Goal: Task Accomplishment & Management: Use online tool/utility

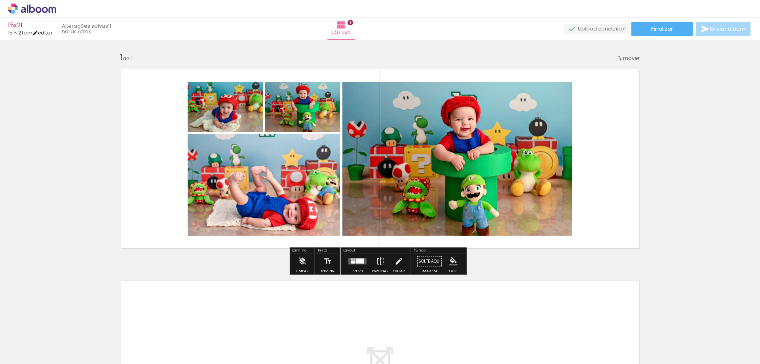
click at [49, 34] on link "editar" at bounding box center [42, 32] width 20 height 7
type input "15,2"
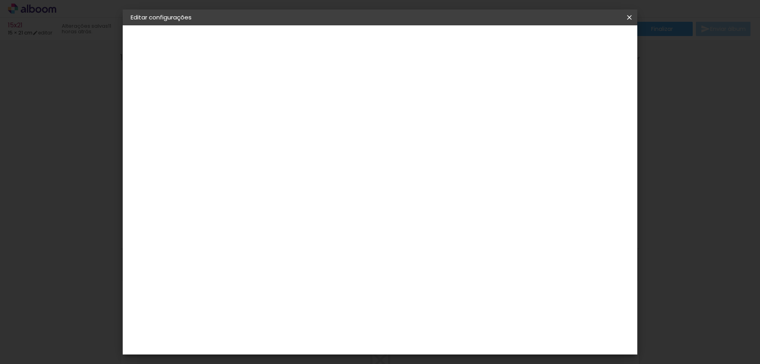
click at [427, 288] on input "42" at bounding box center [424, 288] width 21 height 12
type input "50,8"
type paper-input "50,8"
click at [240, 194] on input "15,2" at bounding box center [235, 194] width 21 height 12
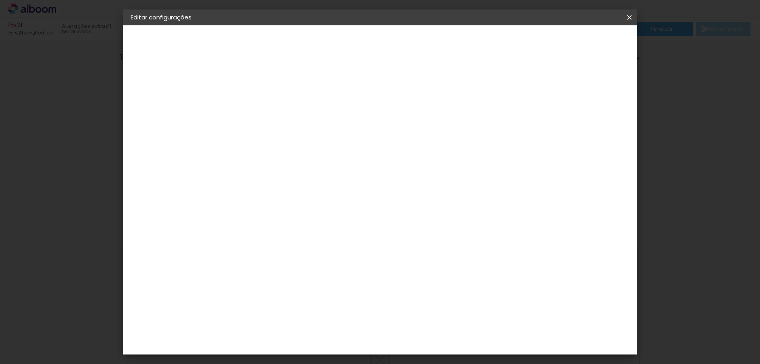
click at [240, 194] on input "15,2" at bounding box center [235, 194] width 21 height 12
type input "20,3"
type paper-input "20,3"
click at [588, 48] on paper-button "Salvar configurações" at bounding box center [551, 41] width 74 height 13
click at [572, 46] on paper-button "Salvar configurações" at bounding box center [551, 41] width 74 height 13
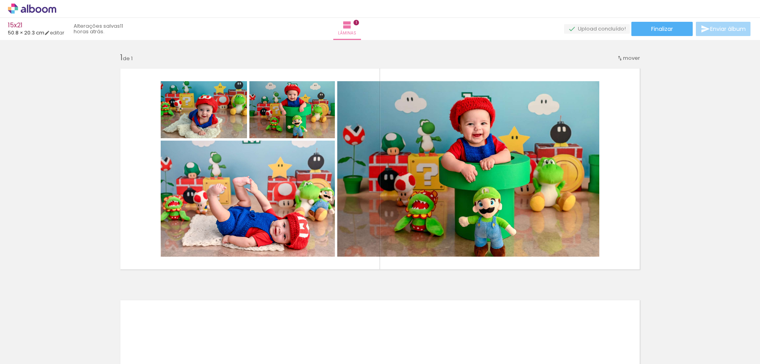
click at [572, 46] on div "Inserir lâmina 1 de 1" at bounding box center [380, 275] width 760 height 464
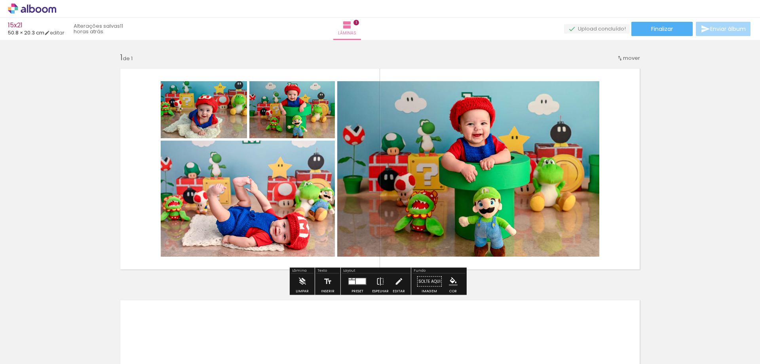
drag, startPoint x: 138, startPoint y: 105, endPoint x: 444, endPoint y: 188, distance: 317.5
click at [444, 188] on quentale-layouter at bounding box center [380, 169] width 531 height 212
click at [191, 122] on quentale-photo at bounding box center [204, 109] width 86 height 57
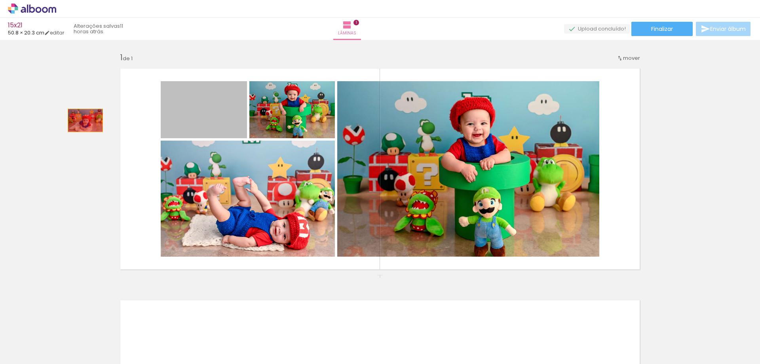
drag, startPoint x: 200, startPoint y: 122, endPoint x: 198, endPoint y: 138, distance: 16.4
click at [75, 120] on div "Inserir lâmina 1 de 1" at bounding box center [380, 275] width 760 height 464
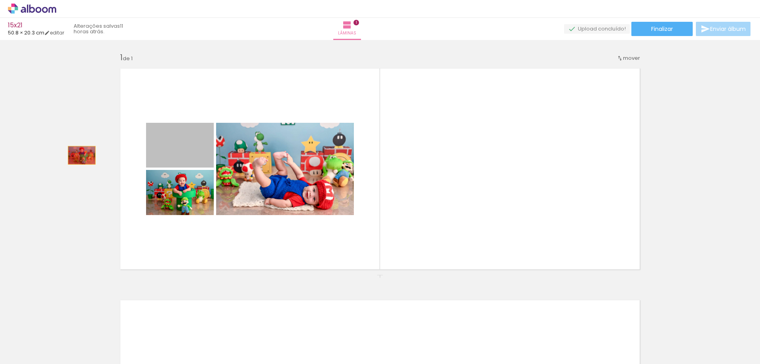
drag, startPoint x: 107, startPoint y: 157, endPoint x: 110, endPoint y: 164, distance: 7.4
click at [74, 155] on div "Inserir lâmina 1 de 1" at bounding box center [380, 275] width 760 height 464
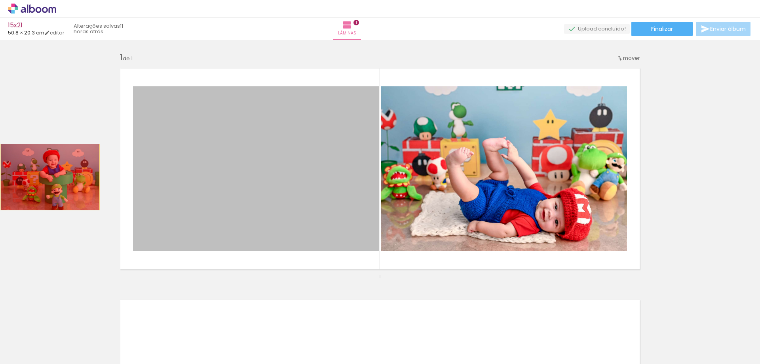
drag, startPoint x: 186, startPoint y: 178, endPoint x: 47, endPoint y: 177, distance: 138.6
click at [47, 177] on div "Inserir lâmina 1 de 1" at bounding box center [380, 275] width 760 height 464
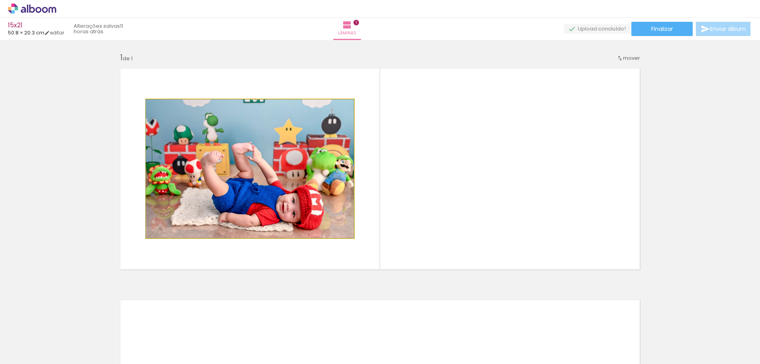
drag, startPoint x: 178, startPoint y: 171, endPoint x: 5, endPoint y: 175, distance: 173.5
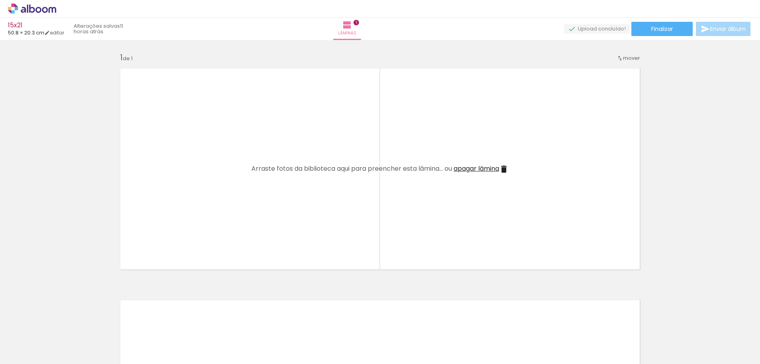
click at [63, 323] on iron-icon at bounding box center [62, 321] width 8 height 8
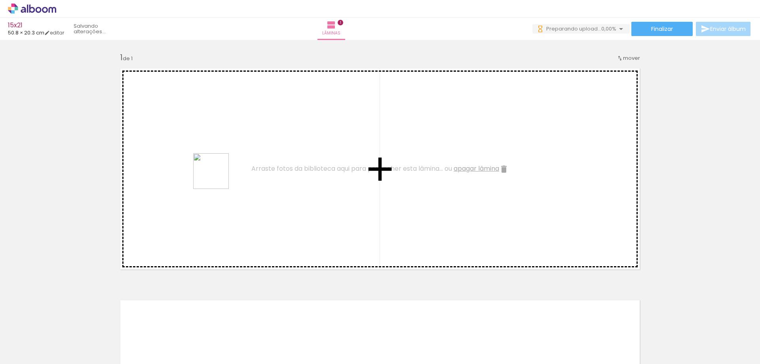
drag, startPoint x: 107, startPoint y: 322, endPoint x: 139, endPoint y: 358, distance: 48.0
click at [219, 174] on quentale-workspace at bounding box center [380, 182] width 760 height 364
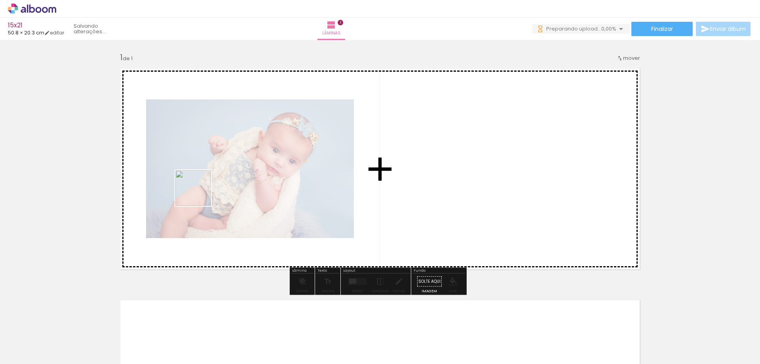
drag, startPoint x: 193, startPoint y: 211, endPoint x: 192, endPoint y: 295, distance: 83.6
click at [215, 157] on quentale-workspace at bounding box center [380, 182] width 760 height 364
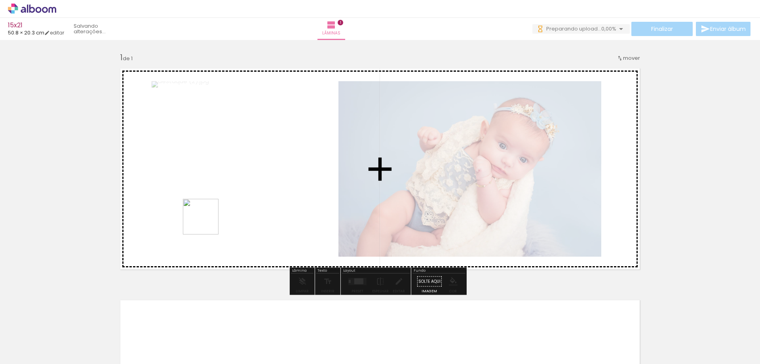
drag, startPoint x: 172, startPoint y: 337, endPoint x: 242, endPoint y: 271, distance: 95.8
click at [217, 170] on quentale-workspace at bounding box center [380, 182] width 760 height 364
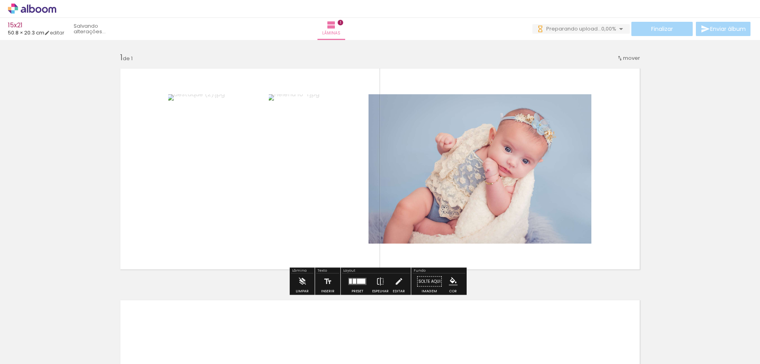
drag, startPoint x: 225, startPoint y: 332, endPoint x: 255, endPoint y: 230, distance: 106.4
click at [254, 164] on quentale-workspace at bounding box center [380, 182] width 760 height 364
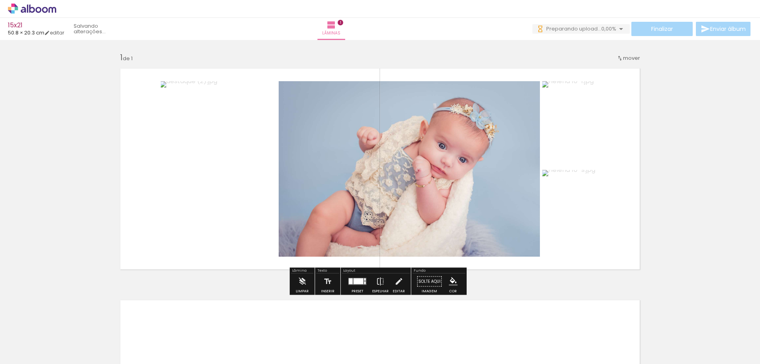
drag, startPoint x: 253, startPoint y: 342, endPoint x: 282, endPoint y: 219, distance: 126.9
click at [286, 167] on quentale-workspace at bounding box center [380, 182] width 760 height 364
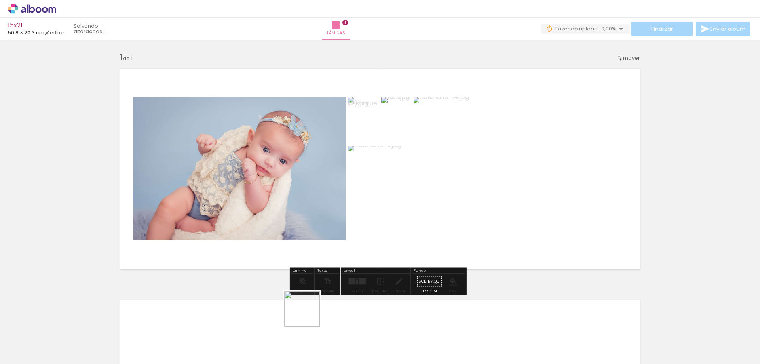
drag, startPoint x: 308, startPoint y: 328, endPoint x: 297, endPoint y: 145, distance: 183.3
click at [299, 158] on quentale-workspace at bounding box center [380, 182] width 760 height 364
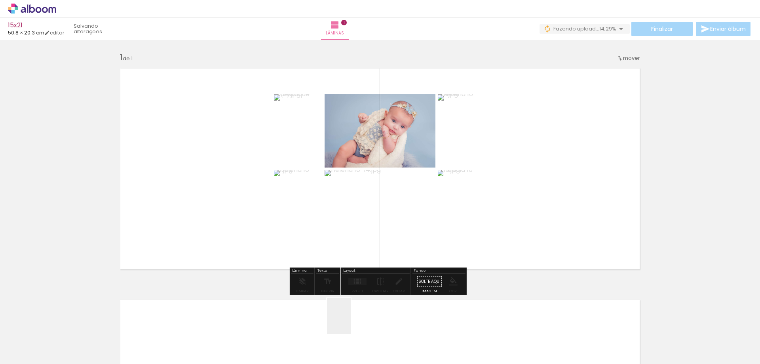
drag, startPoint x: 351, startPoint y: 322, endPoint x: 341, endPoint y: 166, distance: 155.9
click at [350, 185] on quentale-workspace at bounding box center [380, 182] width 760 height 364
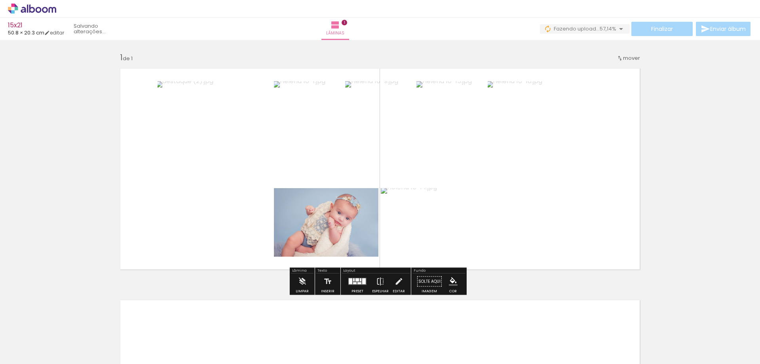
click at [356, 289] on div at bounding box center [357, 282] width 21 height 16
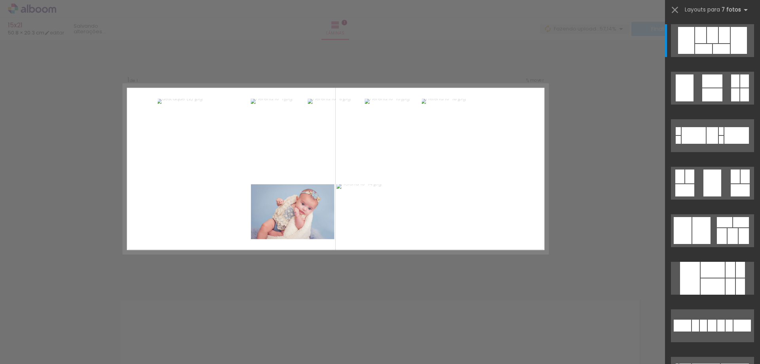
click at [598, 223] on div "Confirmar Cancelar" at bounding box center [380, 281] width 760 height 482
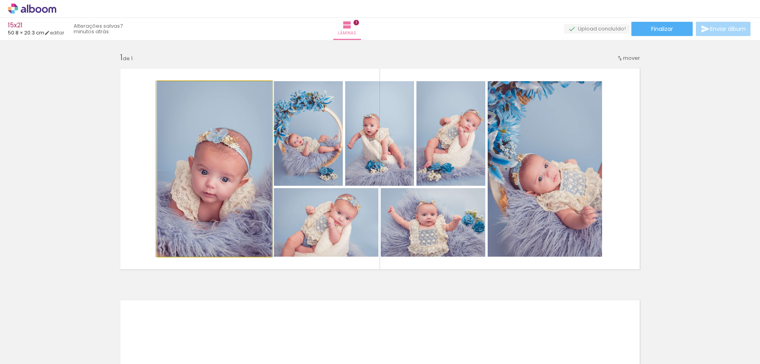
drag, startPoint x: 206, startPoint y: 219, endPoint x: 200, endPoint y: 190, distance: 29.6
click at [80, 218] on div "Inserir lâmina 1 de 1" at bounding box center [380, 275] width 760 height 464
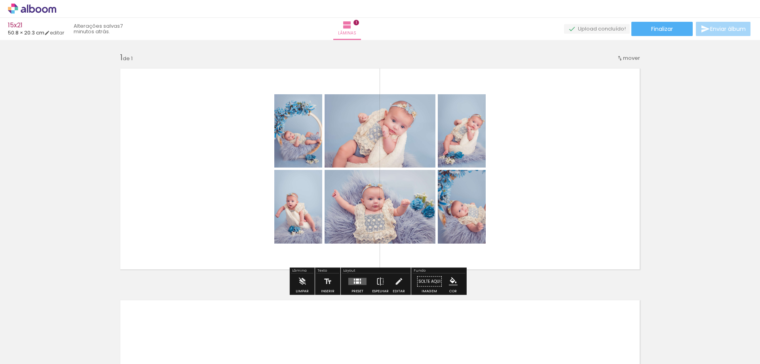
drag, startPoint x: 253, startPoint y: 144, endPoint x: 174, endPoint y: 142, distance: 78.8
click at [174, 142] on quentale-layouter at bounding box center [380, 169] width 531 height 212
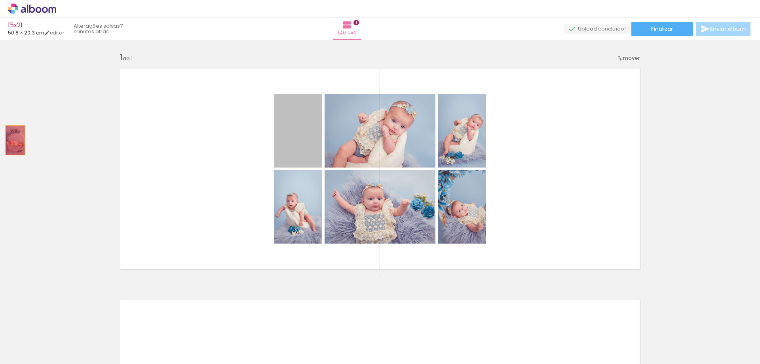
drag, startPoint x: 275, startPoint y: 140, endPoint x: 12, endPoint y: 140, distance: 263.0
click at [12, 140] on div "Inserir lâmina 1 de 1" at bounding box center [380, 275] width 760 height 464
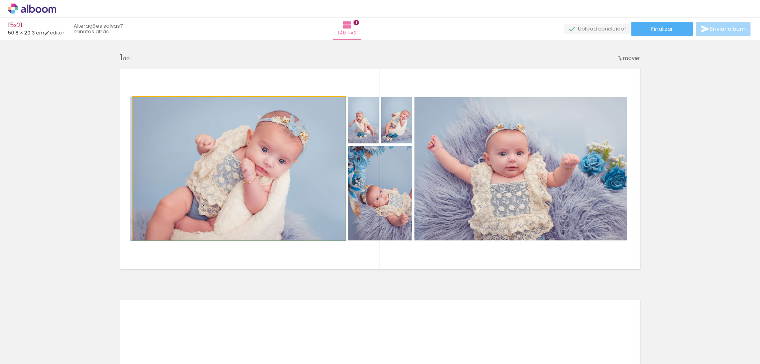
drag, startPoint x: 270, startPoint y: 137, endPoint x: 50, endPoint y: 137, distance: 220.2
click at [50, 137] on div "Inserir lâmina 1 de 1" at bounding box center [380, 275] width 760 height 464
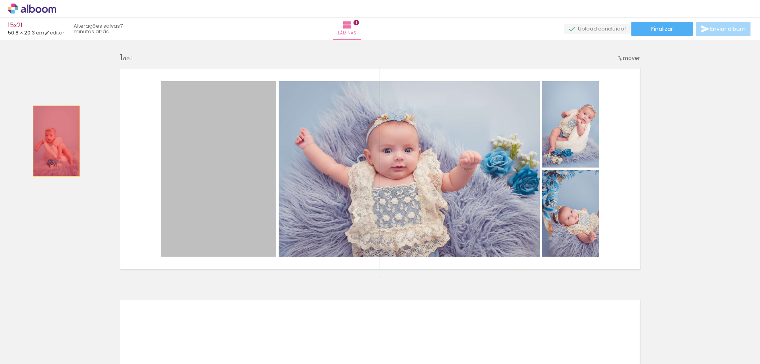
drag, startPoint x: 229, startPoint y: 133, endPoint x: 53, endPoint y: 141, distance: 175.6
click at [53, 141] on div "Inserir lâmina 1 de 1" at bounding box center [380, 275] width 760 height 464
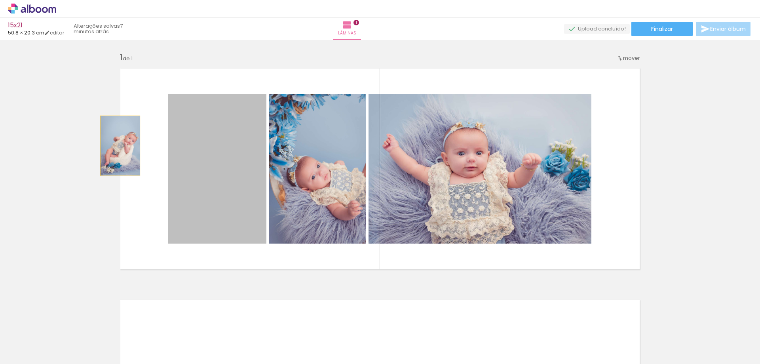
drag, startPoint x: 206, startPoint y: 145, endPoint x: 86, endPoint y: 144, distance: 119.2
click at [79, 144] on div "Inserir lâmina 1 de 1" at bounding box center [380, 275] width 760 height 464
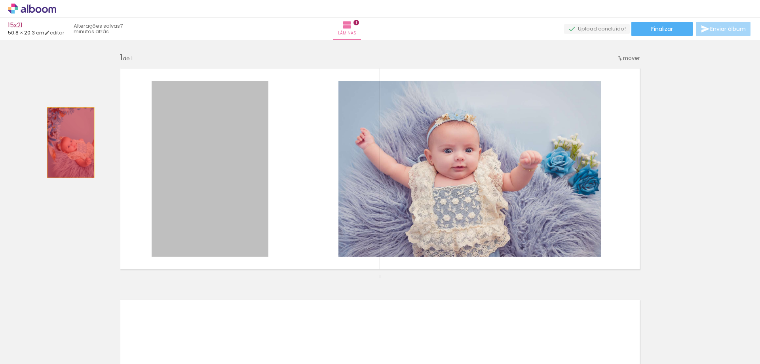
drag, startPoint x: 194, startPoint y: 145, endPoint x: 68, endPoint y: 143, distance: 126.0
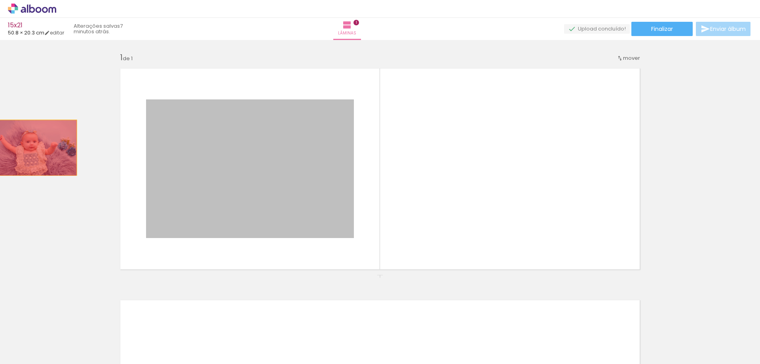
drag, startPoint x: 183, startPoint y: 146, endPoint x: 32, endPoint y: 148, distance: 151.3
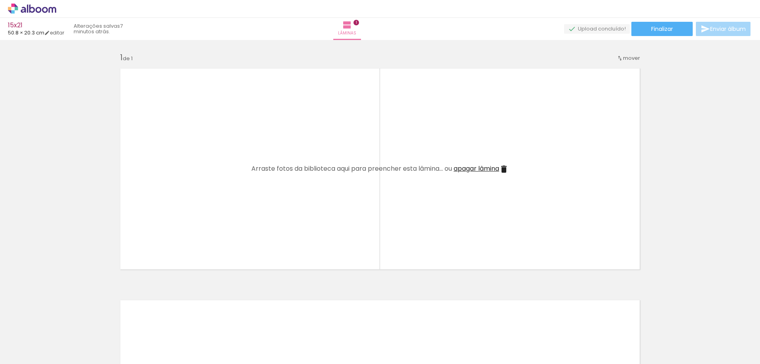
click at [65, 322] on iron-icon at bounding box center [62, 321] width 8 height 8
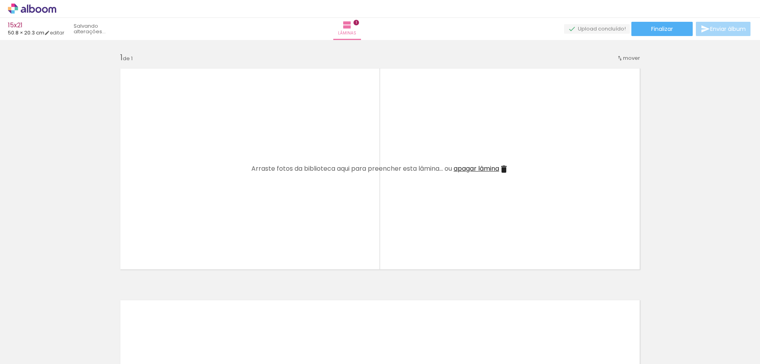
click at [65, 322] on iron-icon at bounding box center [62, 321] width 8 height 8
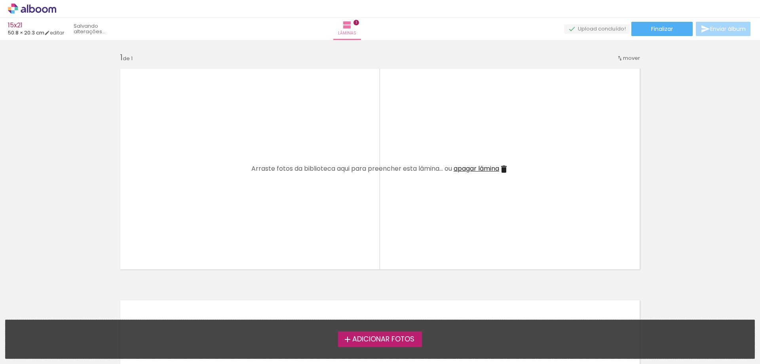
click at [65, 322] on div "Adicionar Fotos Solte suas fotos aqui..." at bounding box center [380, 339] width 749 height 38
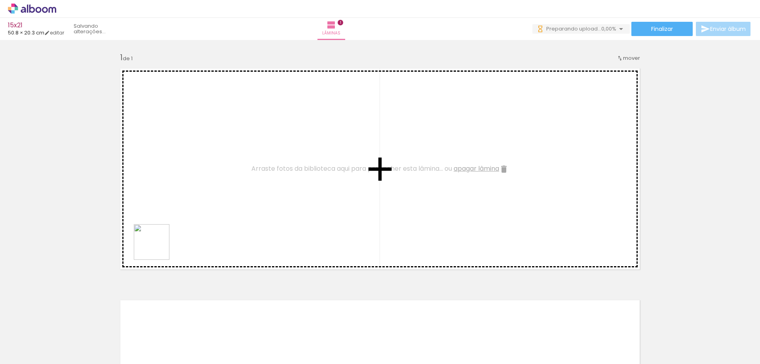
drag, startPoint x: 85, startPoint y: 343, endPoint x: 142, endPoint y: 322, distance: 60.5
click at [202, 185] on quentale-workspace at bounding box center [380, 182] width 760 height 364
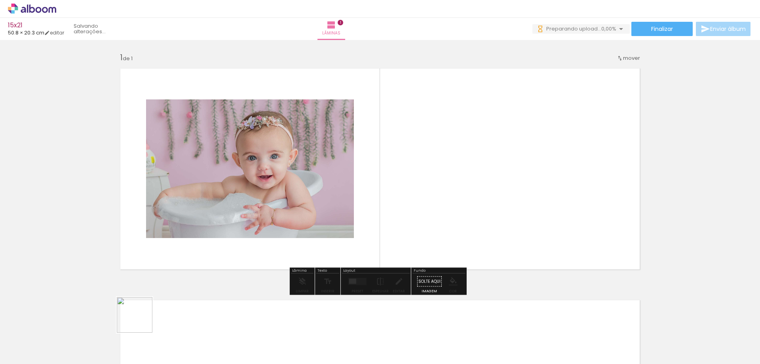
drag, startPoint x: 141, startPoint y: 321, endPoint x: 188, endPoint y: 236, distance: 97.0
click at [202, 167] on quentale-workspace at bounding box center [380, 182] width 760 height 364
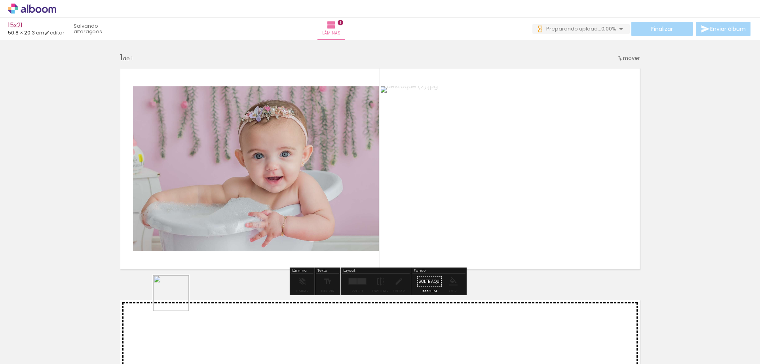
drag, startPoint x: 166, startPoint y: 342, endPoint x: 222, endPoint y: 255, distance: 103.9
click at [230, 147] on quentale-workspace at bounding box center [380, 182] width 760 height 364
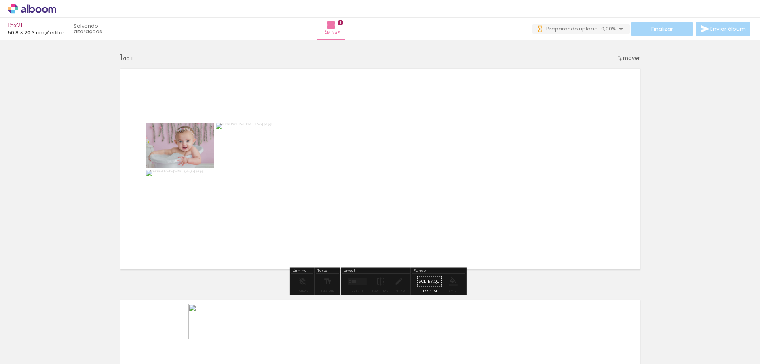
drag, startPoint x: 212, startPoint y: 334, endPoint x: 274, endPoint y: 208, distance: 139.8
click at [246, 109] on quentale-workspace at bounding box center [380, 182] width 760 height 364
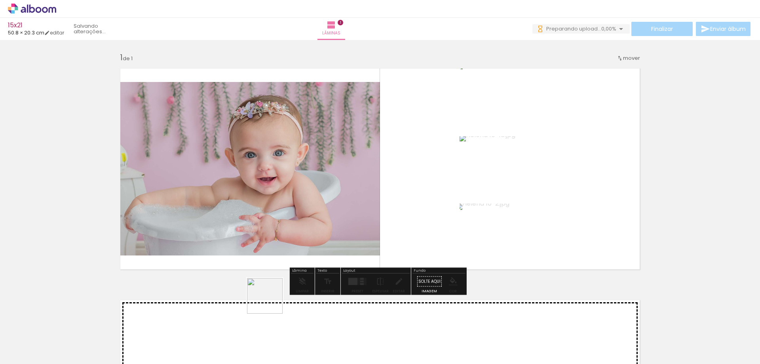
drag, startPoint x: 266, startPoint y: 326, endPoint x: 297, endPoint y: 262, distance: 70.8
click at [286, 148] on quentale-workspace at bounding box center [380, 182] width 760 height 364
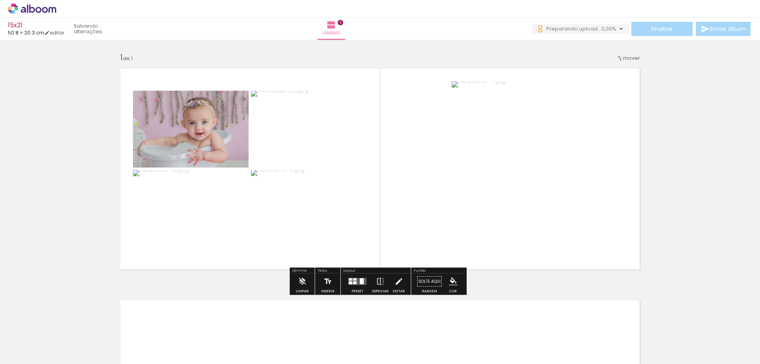
drag, startPoint x: 308, startPoint y: 339, endPoint x: 334, endPoint y: 287, distance: 58.5
click at [309, 167] on quentale-workspace at bounding box center [380, 182] width 760 height 364
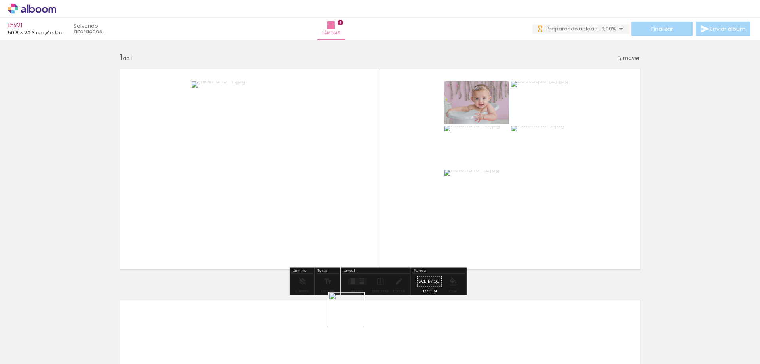
drag, startPoint x: 351, startPoint y: 335, endPoint x: 360, endPoint y: 91, distance: 244.9
click at [360, 94] on quentale-workspace at bounding box center [380, 182] width 760 height 364
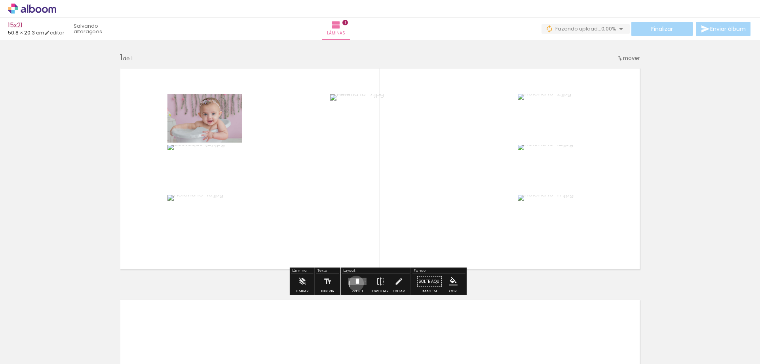
click at [356, 283] on div at bounding box center [357, 281] width 3 height 5
